Goal: Information Seeking & Learning: Understand process/instructions

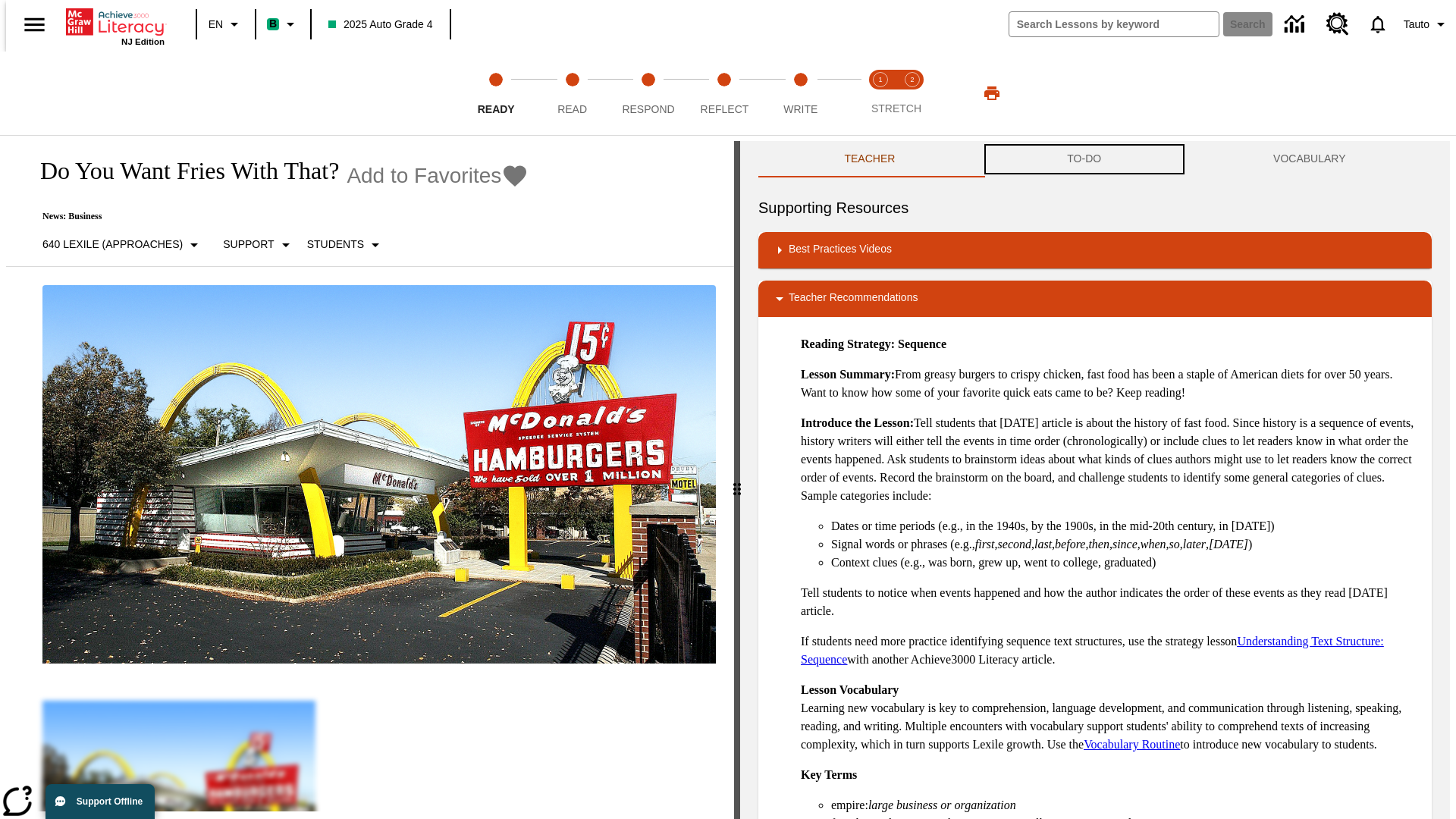
click at [1084, 159] on button "TO-DO" at bounding box center [1084, 159] width 207 height 36
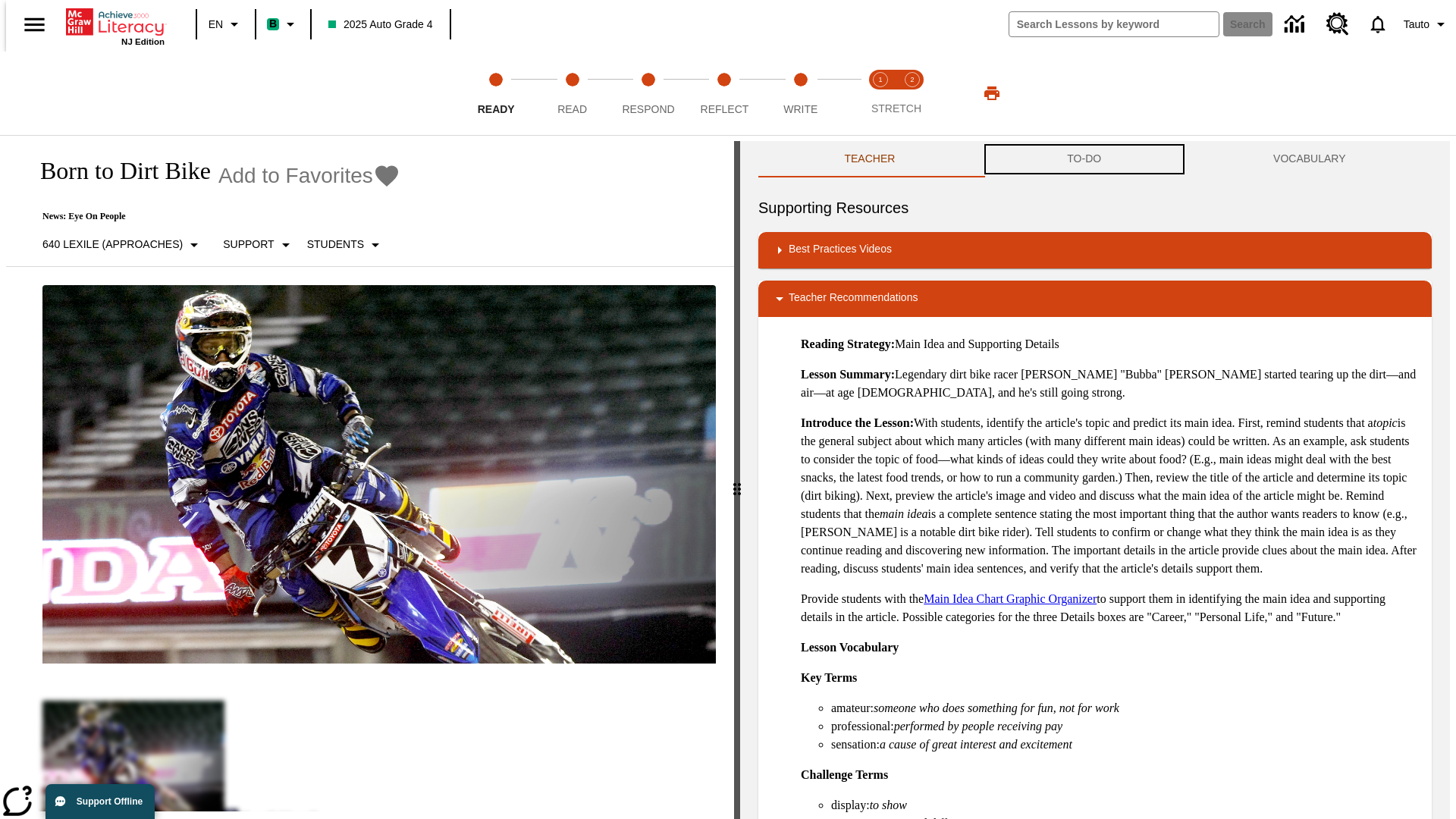
click at [1084, 159] on button "TO-DO" at bounding box center [1084, 159] width 207 height 36
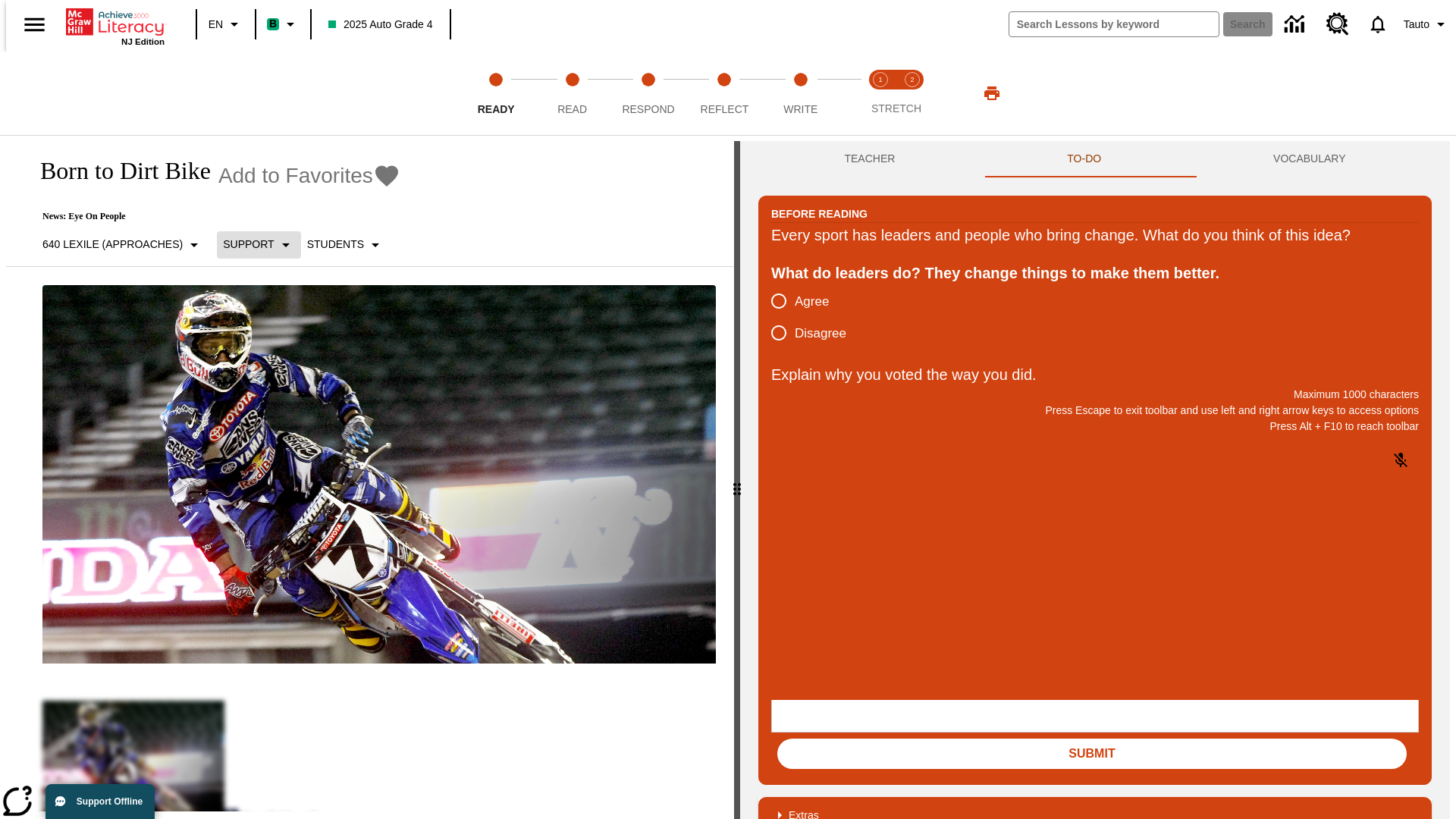
click at [252, 244] on p "Support" at bounding box center [248, 245] width 51 height 16
click at [269, 333] on p "Support" at bounding box center [269, 333] width 90 height 16
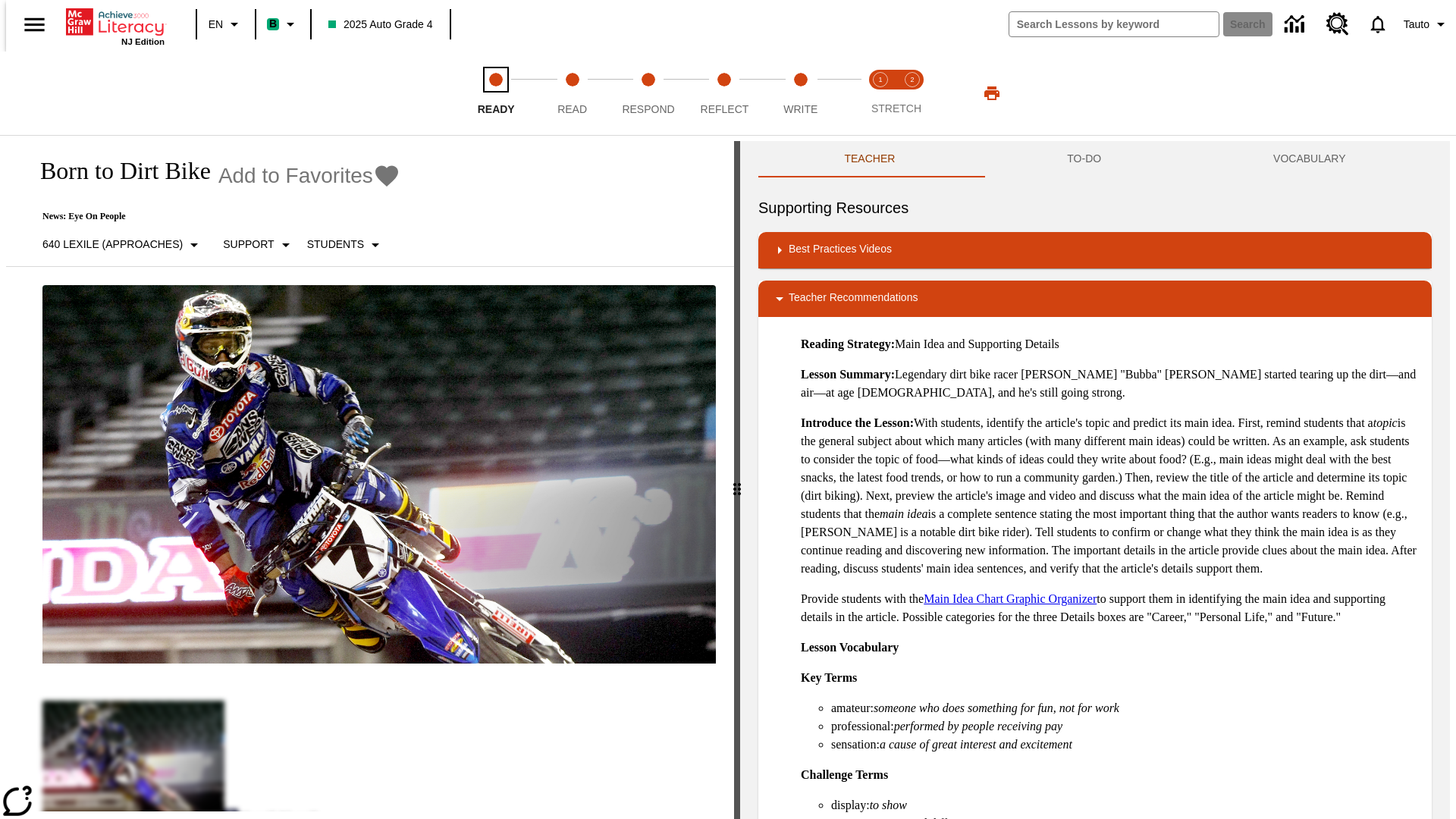
click at [496, 93] on span "Ready" at bounding box center [496, 104] width 37 height 28
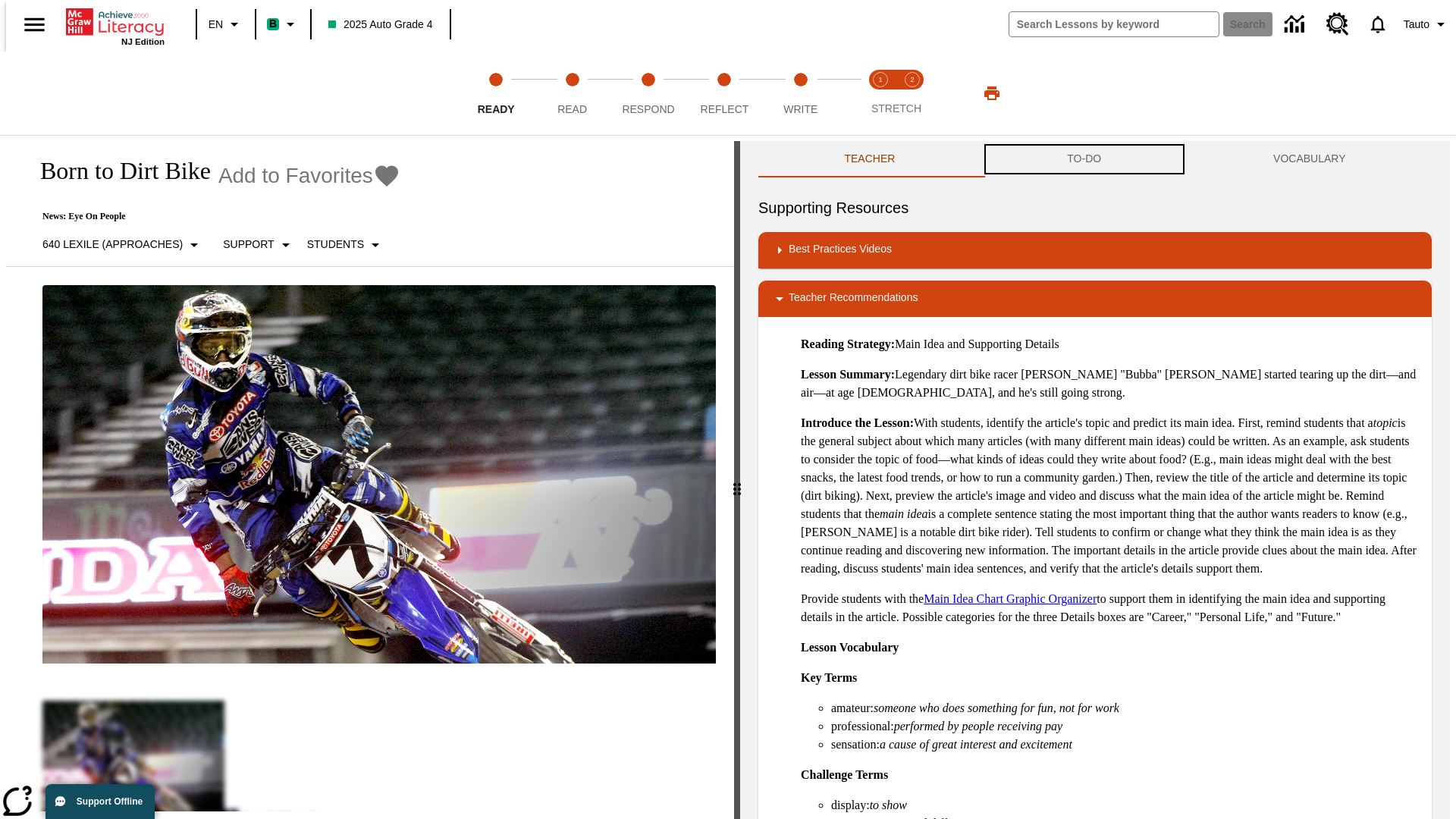
click at [1084, 159] on button "TO-DO" at bounding box center [1084, 159] width 207 height 36
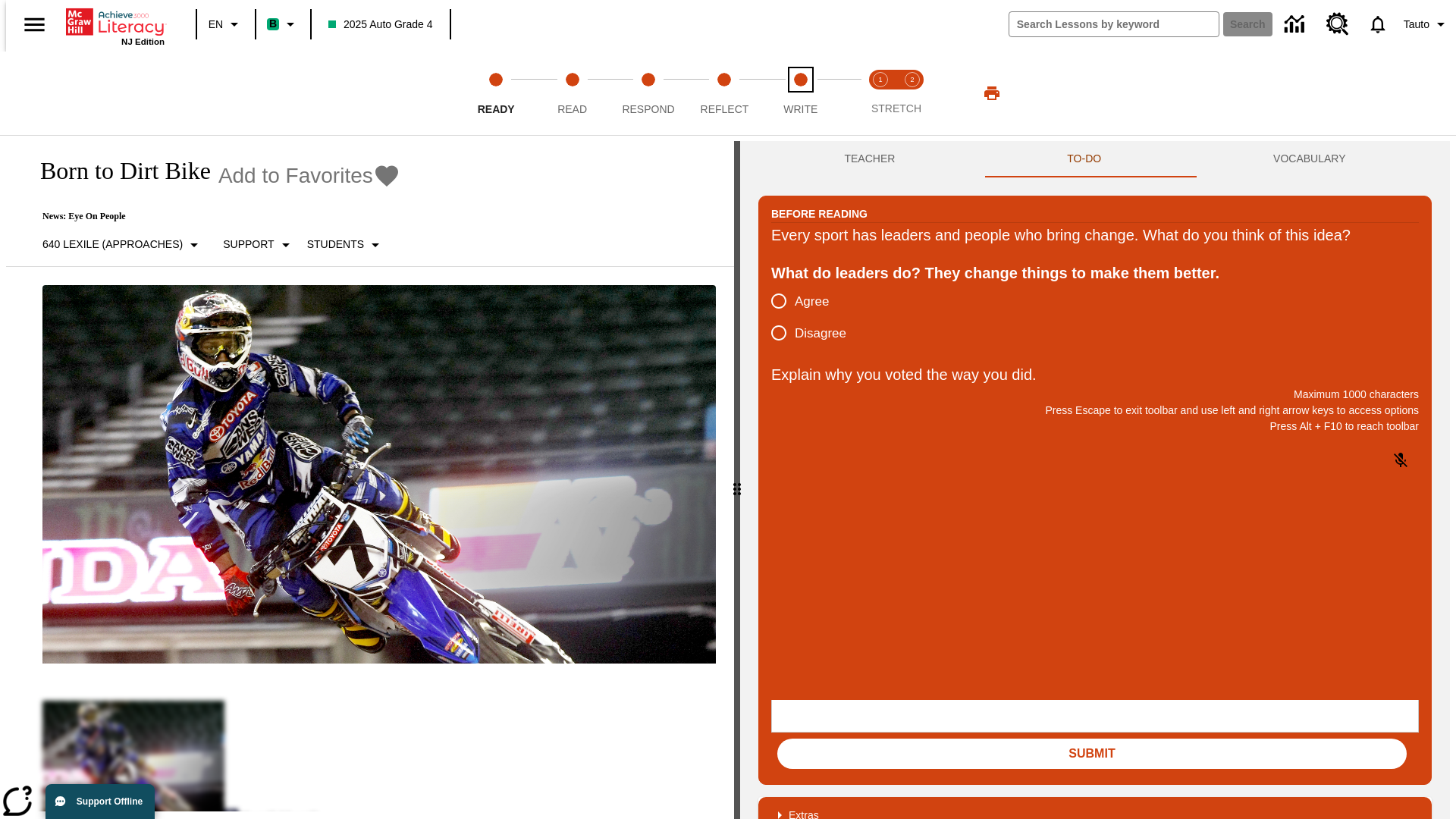
click at [800, 93] on span "Write" at bounding box center [800, 104] width 34 height 28
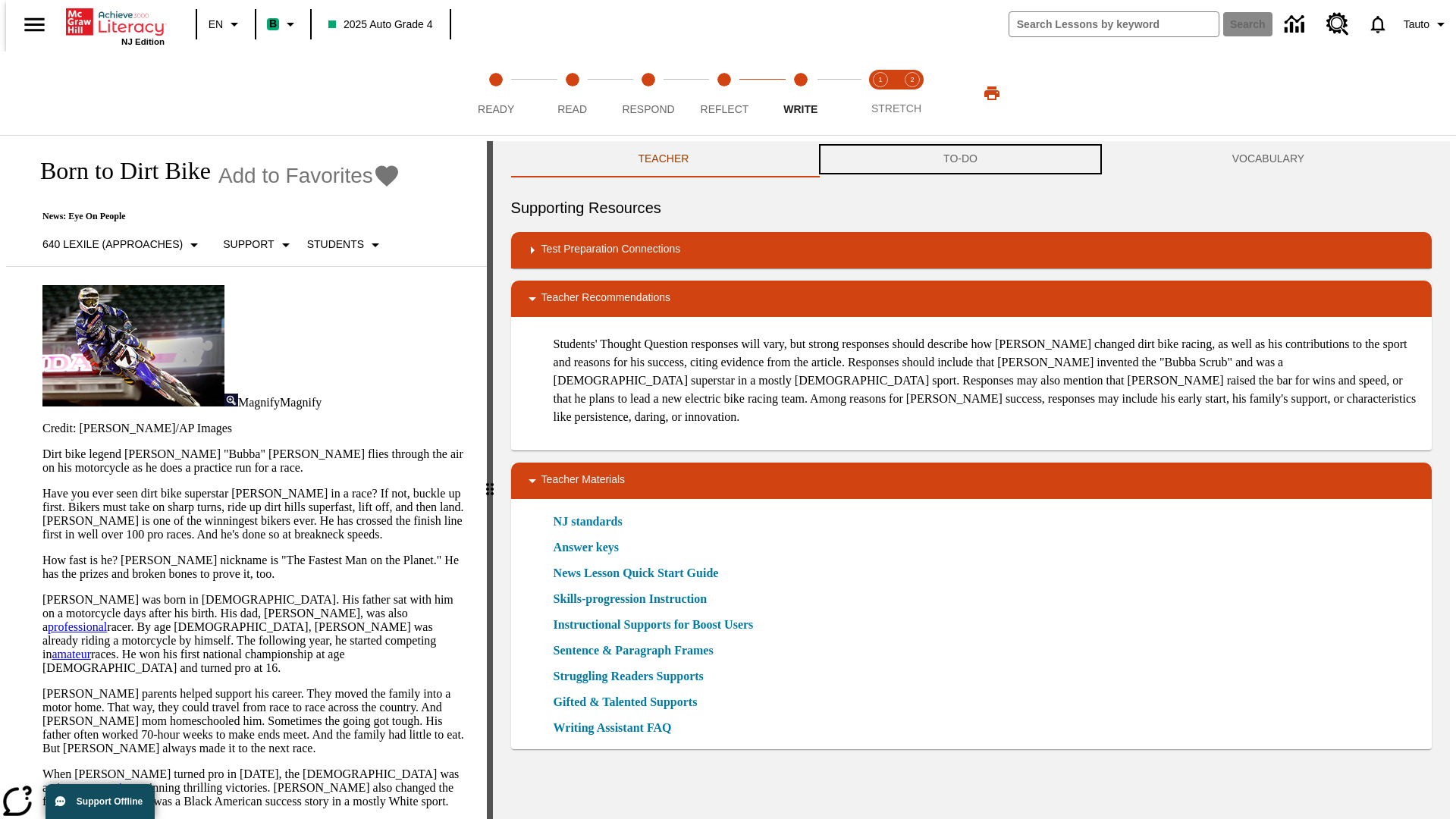
scroll to position [1, 0]
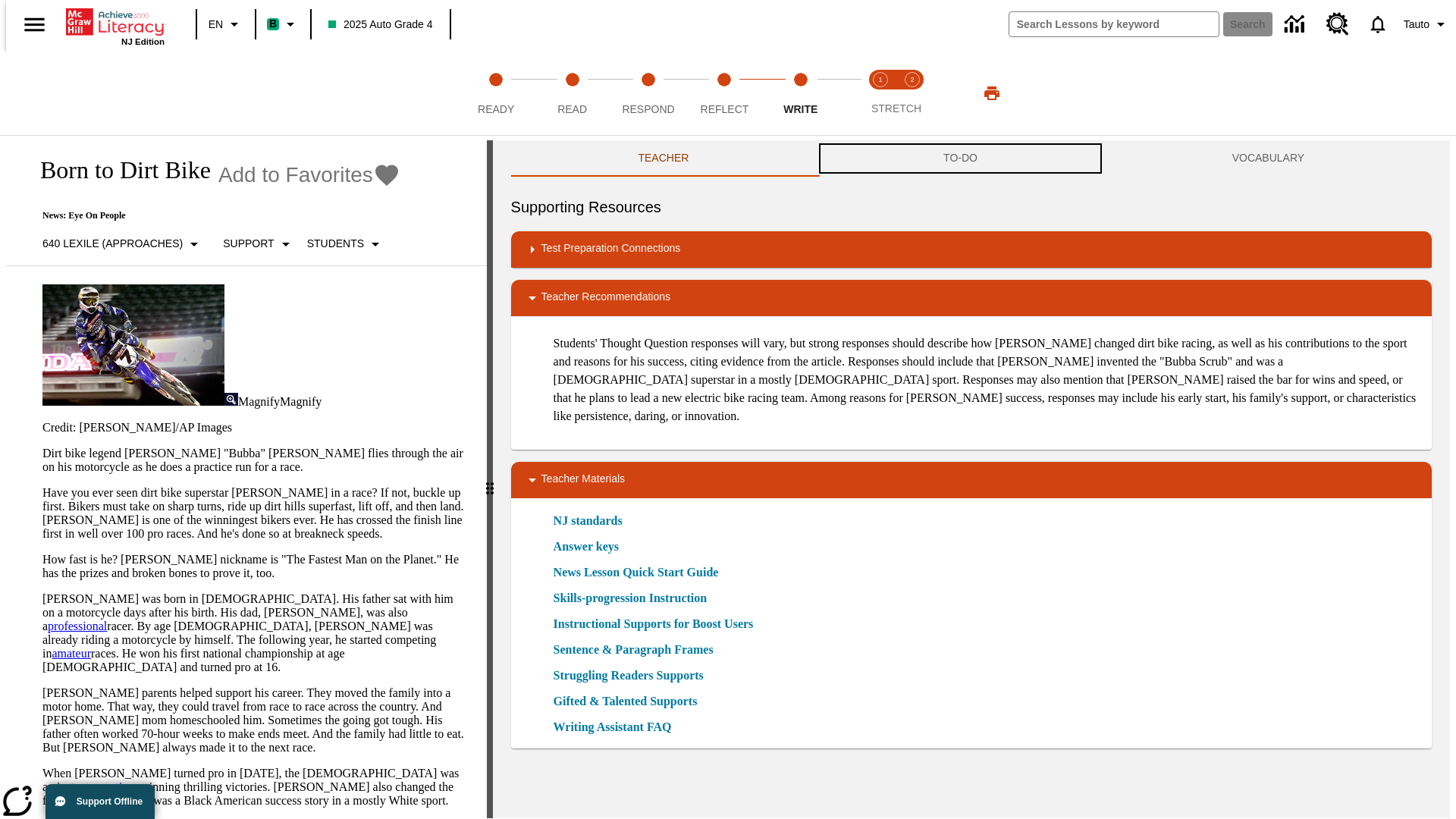
click at [961, 159] on button "TO-DO" at bounding box center [961, 158] width 289 height 36
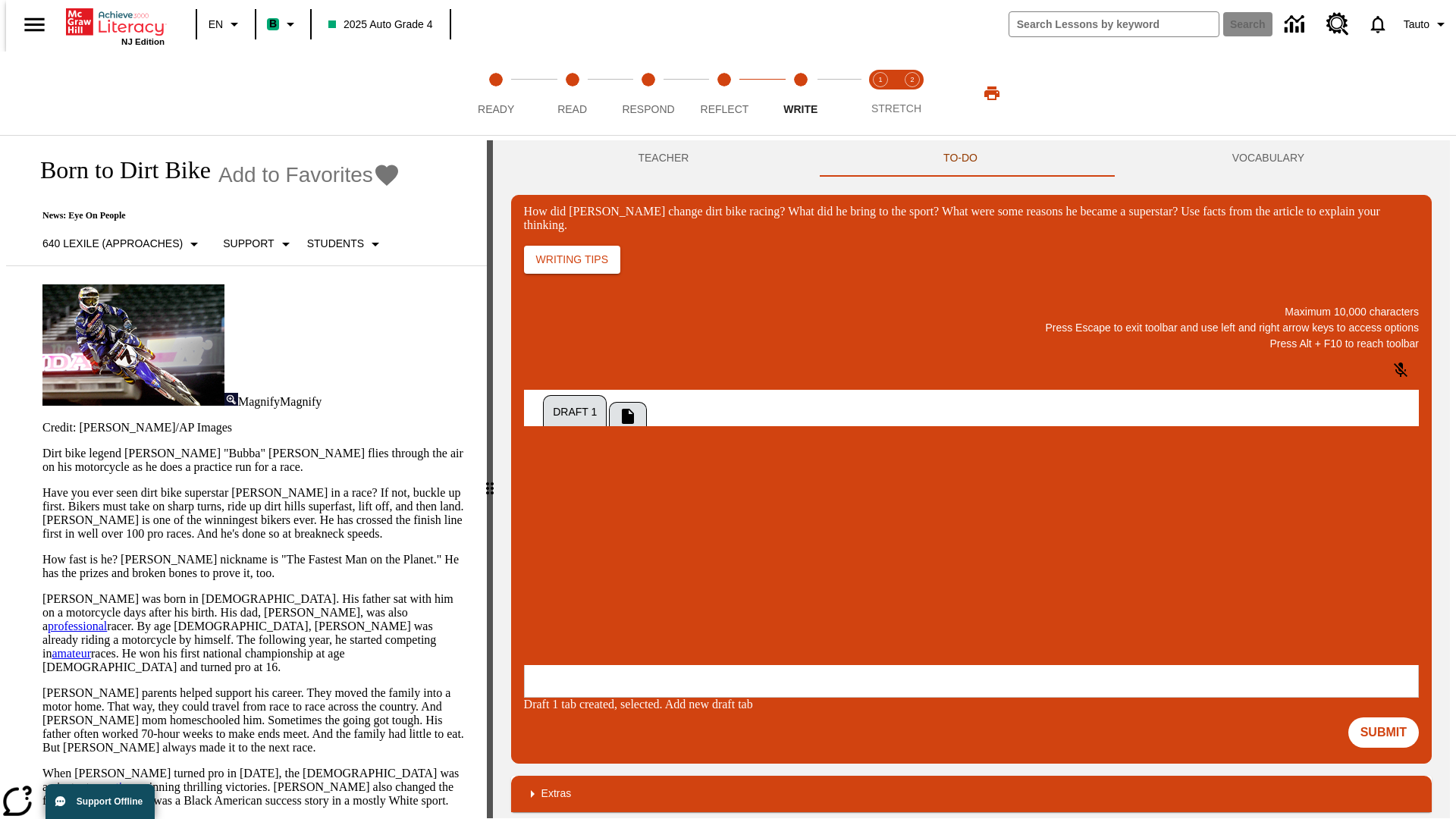
scroll to position [0, 0]
